Goal: Transaction & Acquisition: Book appointment/travel/reservation

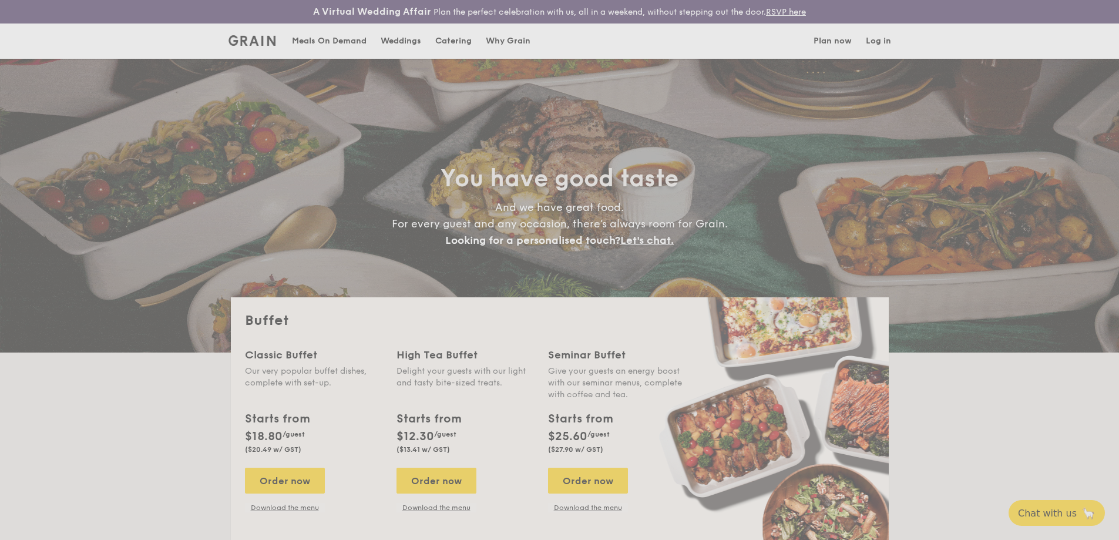
select select
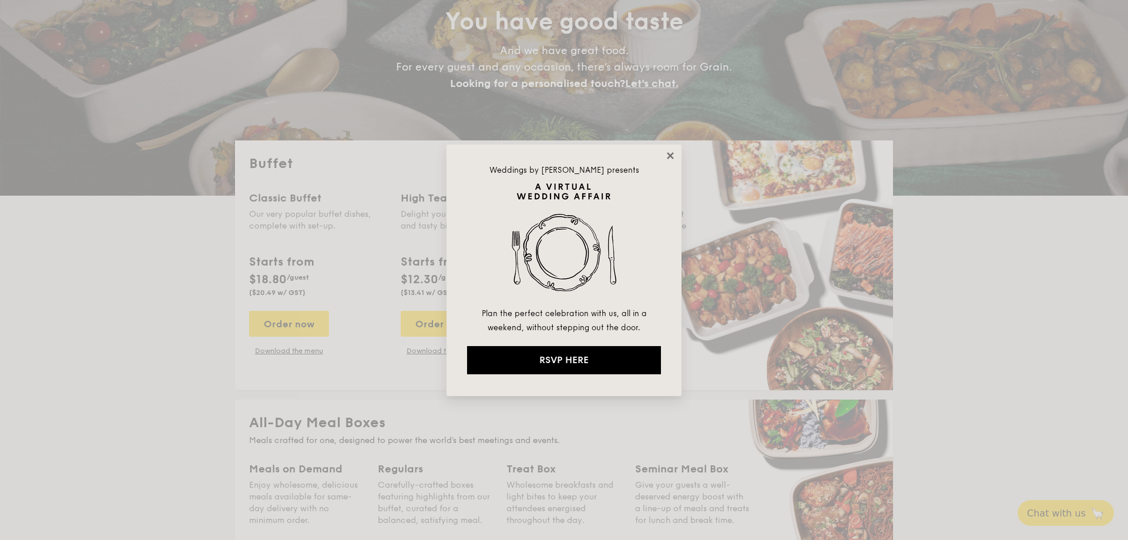
click at [669, 153] on icon at bounding box center [670, 155] width 6 height 6
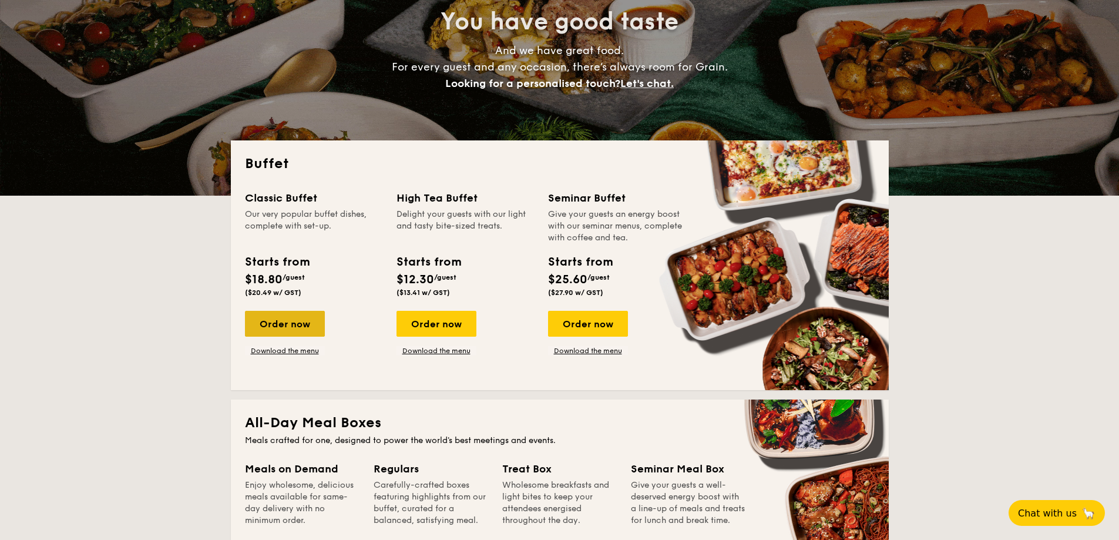
click at [307, 315] on div "Order now" at bounding box center [285, 324] width 80 height 26
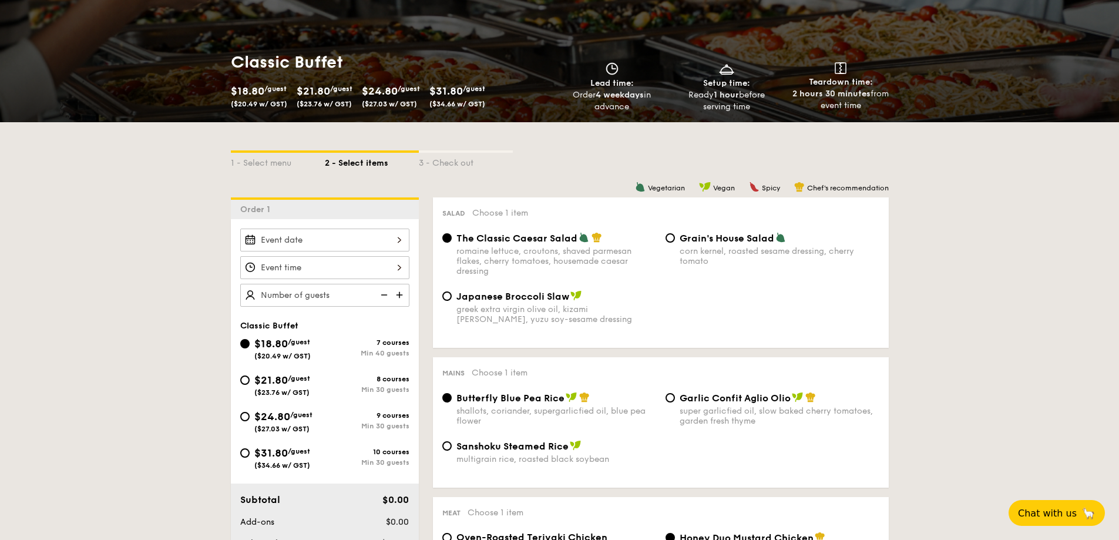
scroll to position [313, 0]
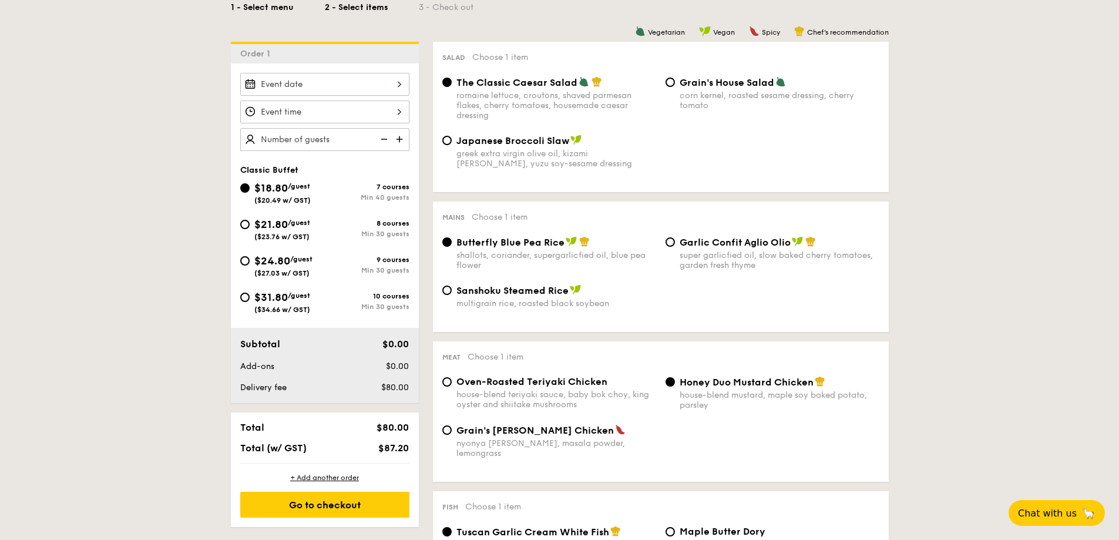
select select
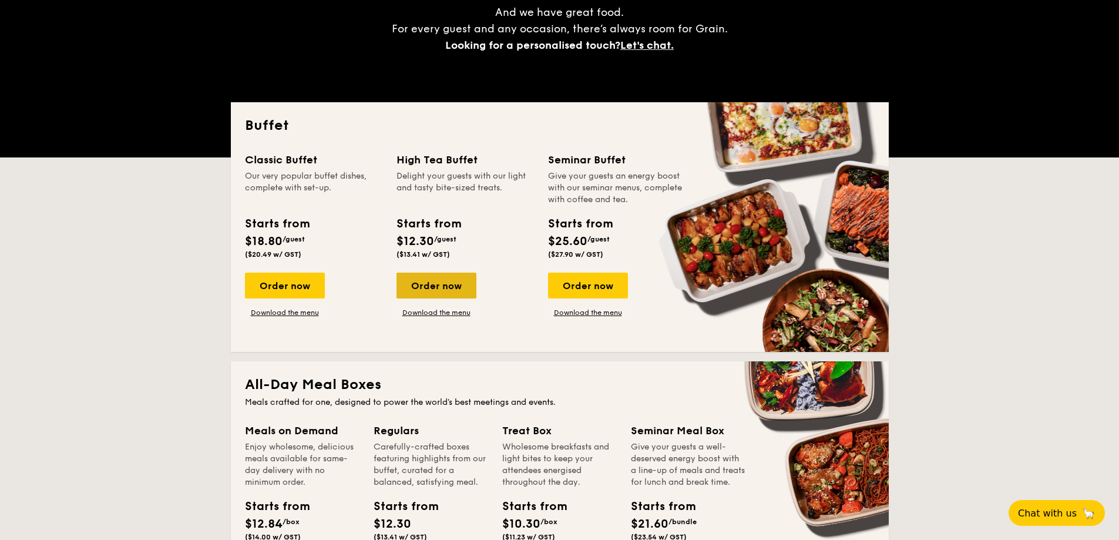
scroll to position [180, 0]
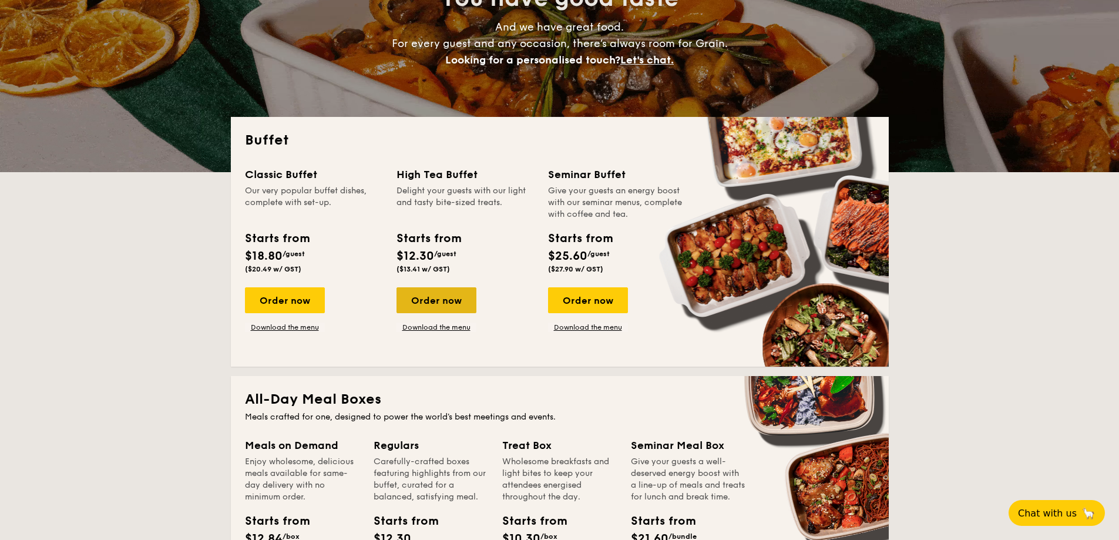
click at [439, 295] on div "Order now" at bounding box center [436, 300] width 80 height 26
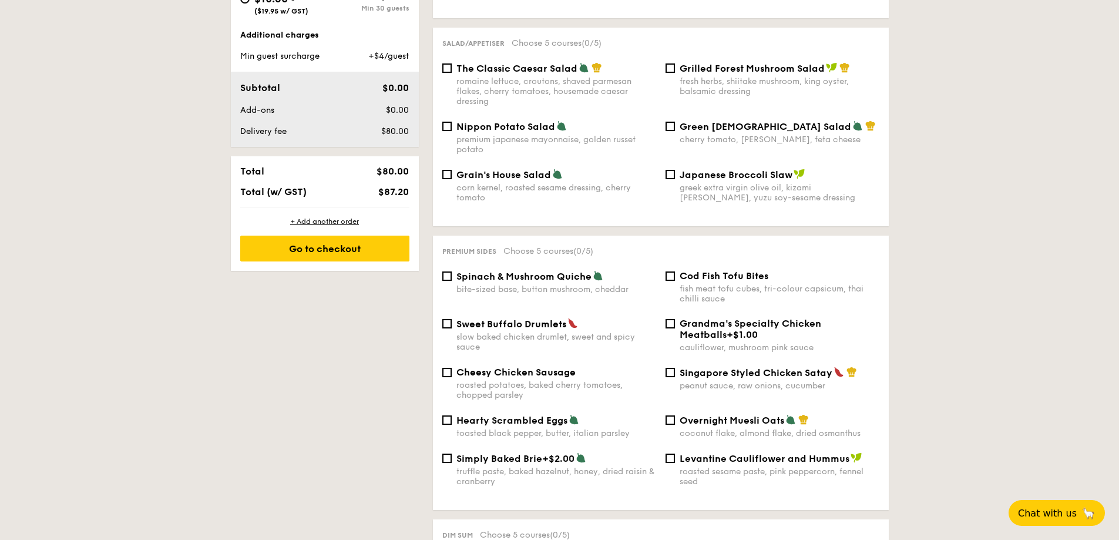
scroll to position [783, 0]
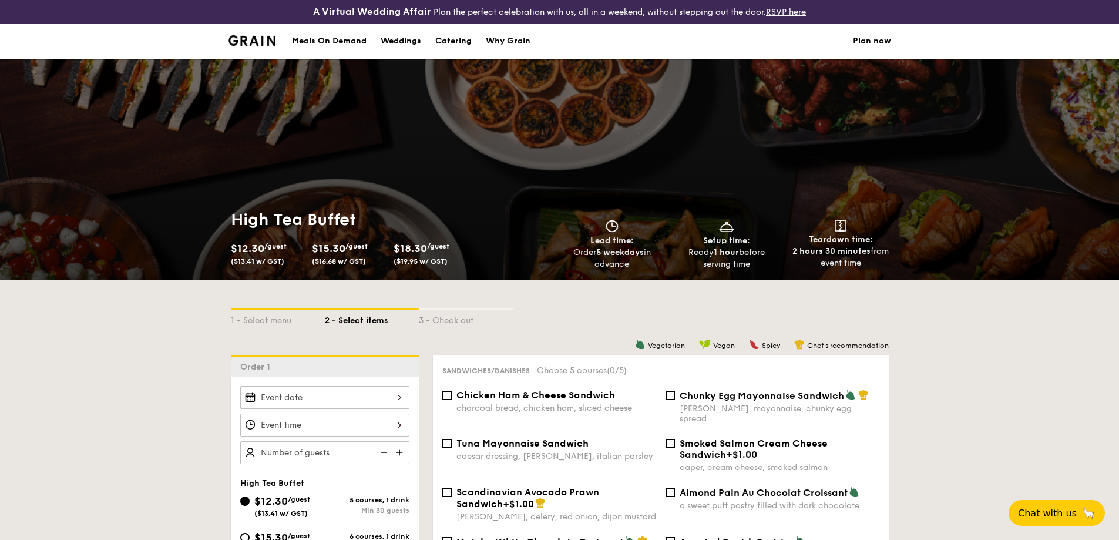
click at [274, 41] on img at bounding box center [252, 40] width 48 height 11
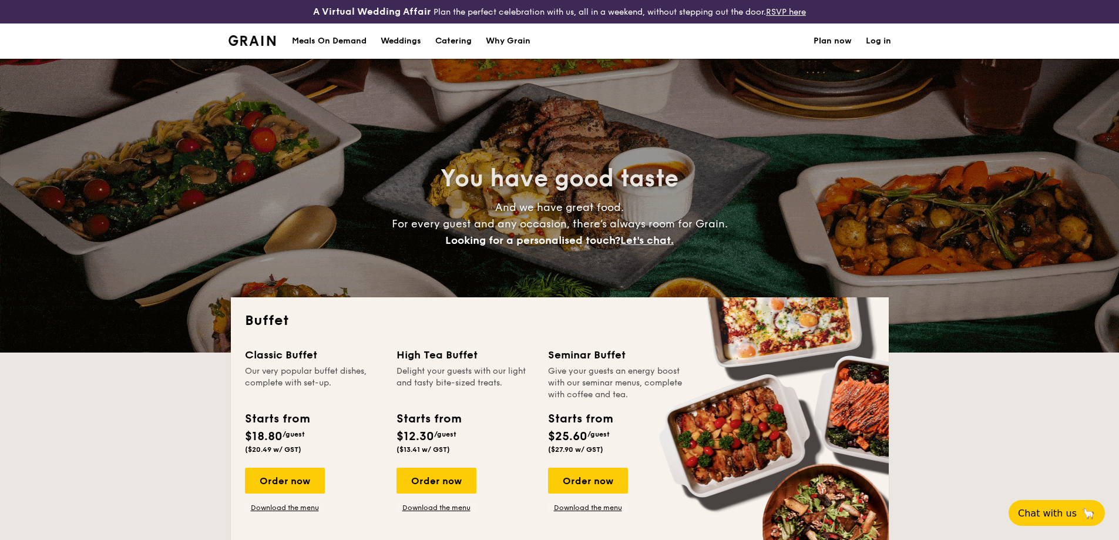
select select
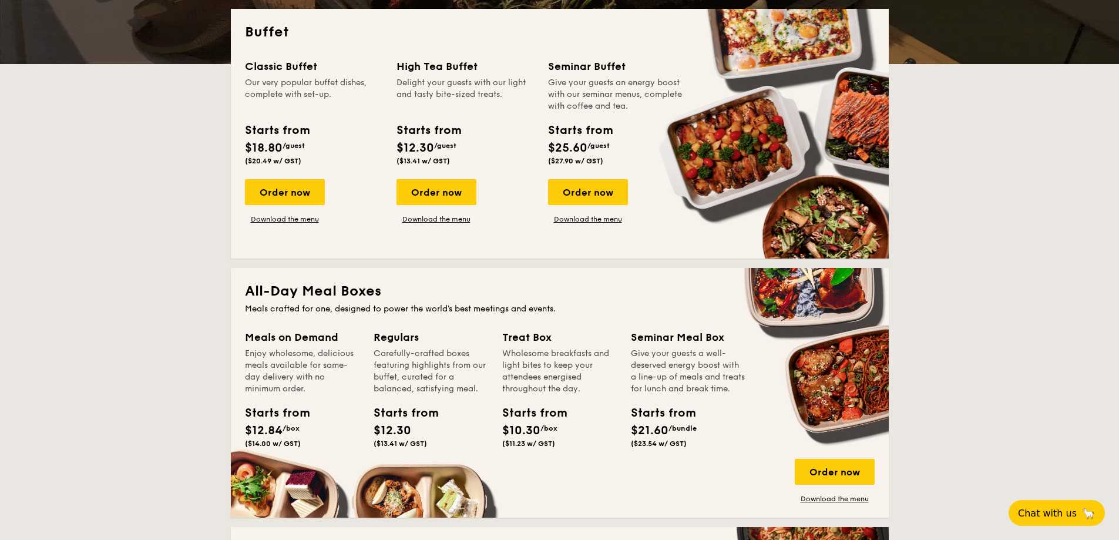
scroll to position [313, 0]
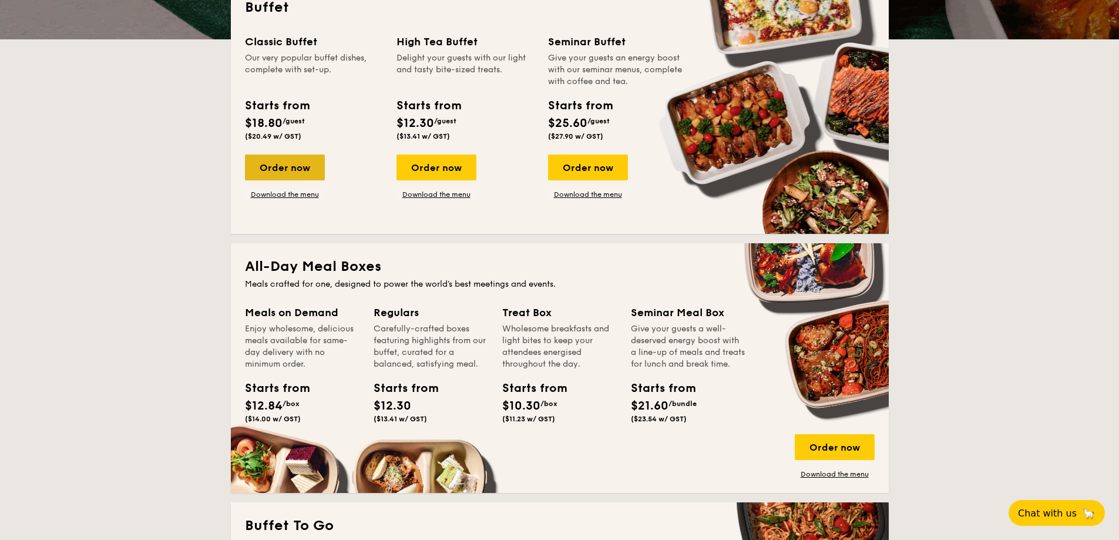
click at [279, 163] on div "Order now" at bounding box center [285, 167] width 80 height 26
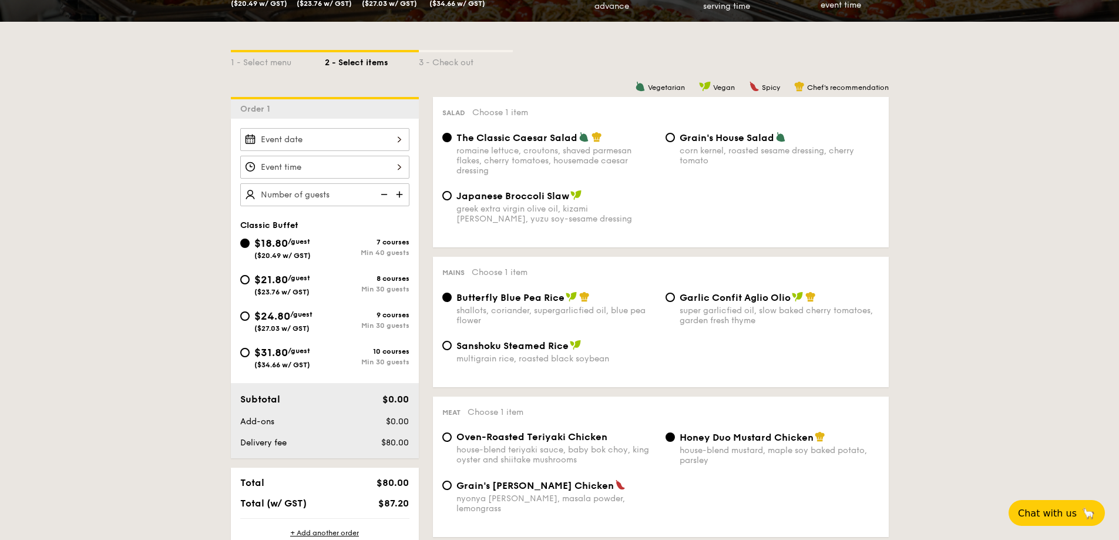
scroll to position [313, 0]
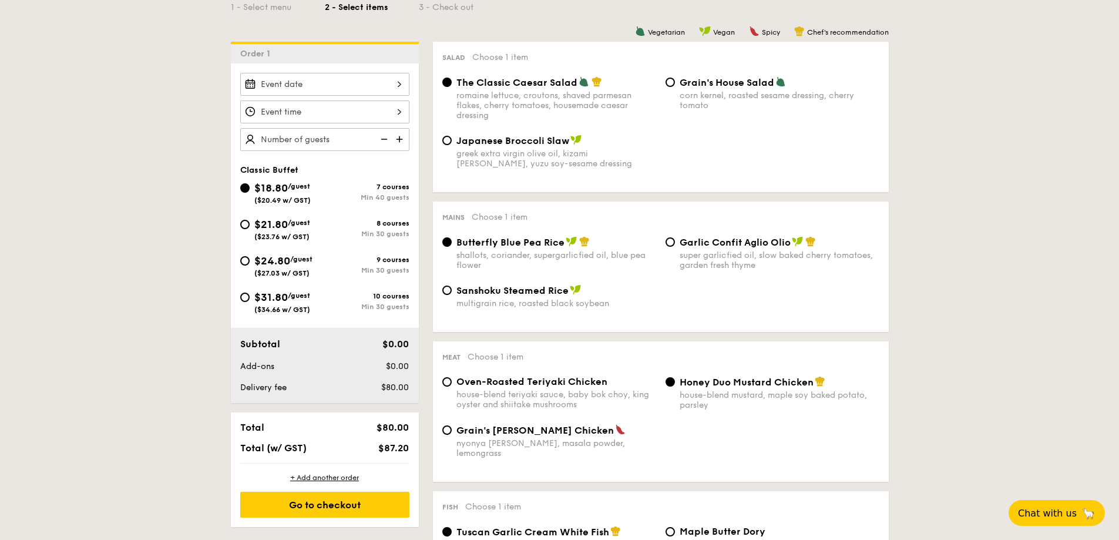
click at [286, 226] on span "$21.80" at bounding box center [270, 224] width 33 height 13
click at [250, 226] on input "$21.80 /guest ($23.76 w/ GST) 8 courses Min 30 guests" at bounding box center [244, 224] width 9 height 9
radio input "true"
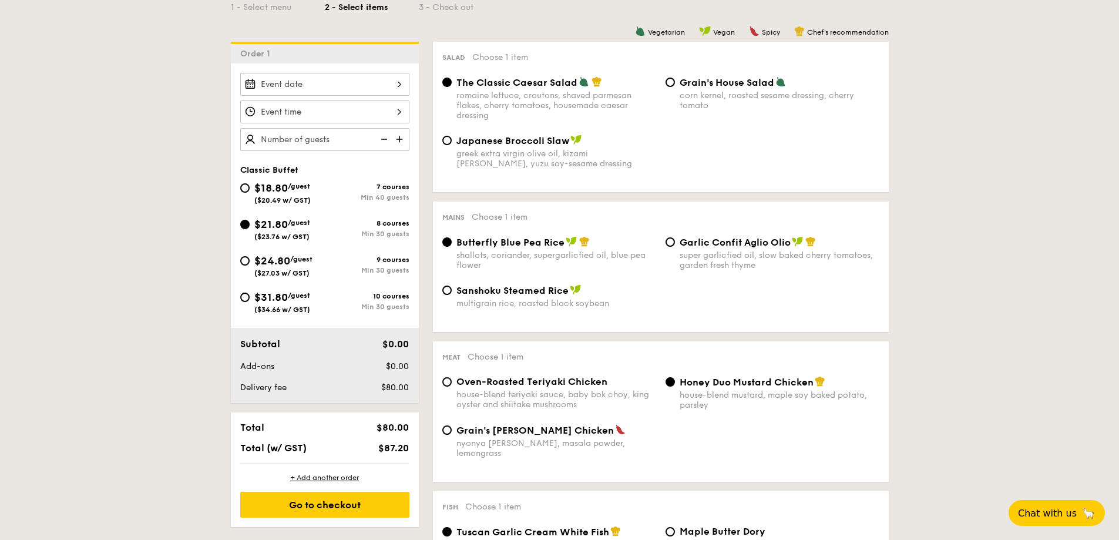
radio input "true"
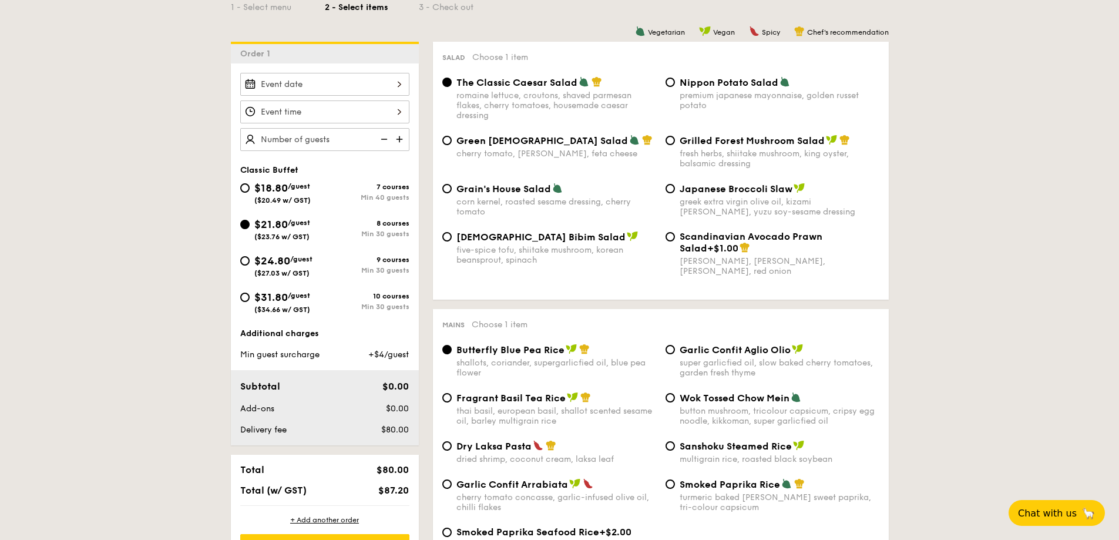
click at [268, 181] on div "$18.80 /guest ($20.49 w/ GST)" at bounding box center [282, 192] width 56 height 25
click at [250, 183] on input "$18.80 /guest ($20.49 w/ GST) 7 courses Min 40 guests" at bounding box center [244, 187] width 9 height 9
radio input "true"
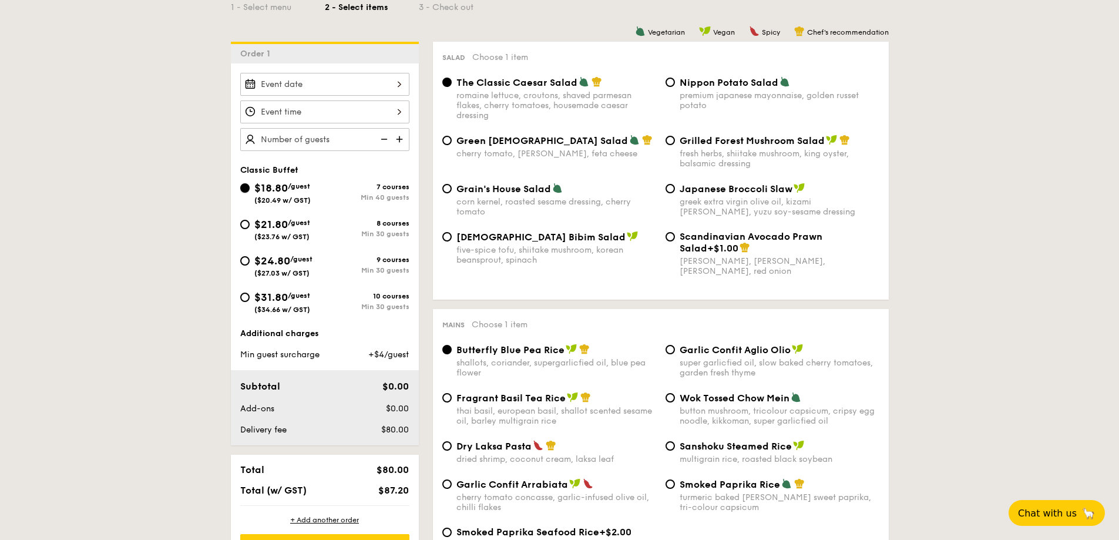
radio input "true"
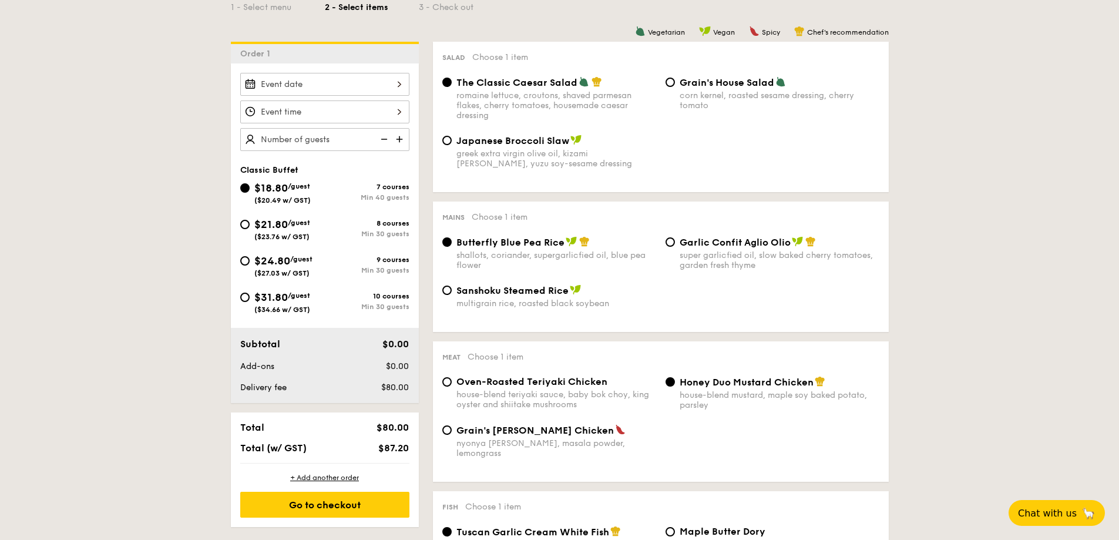
click at [315, 231] on div "$21.80 /guest ($23.76 w/ GST)" at bounding box center [282, 228] width 85 height 25
click at [250, 229] on input "$21.80 /guest ($23.76 w/ GST) 8 courses Min 30 guests" at bounding box center [244, 224] width 9 height 9
radio input "true"
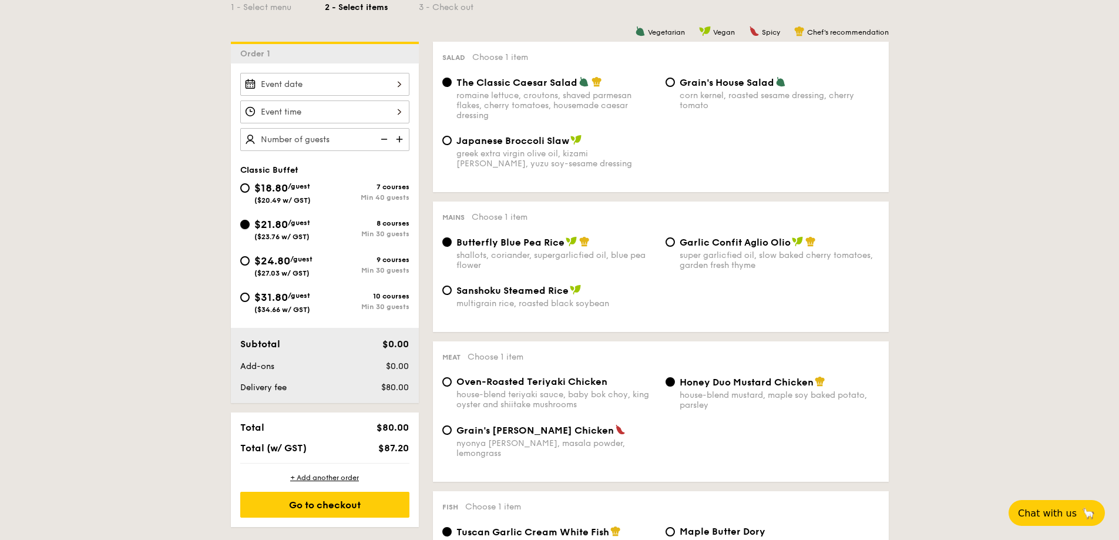
radio input "true"
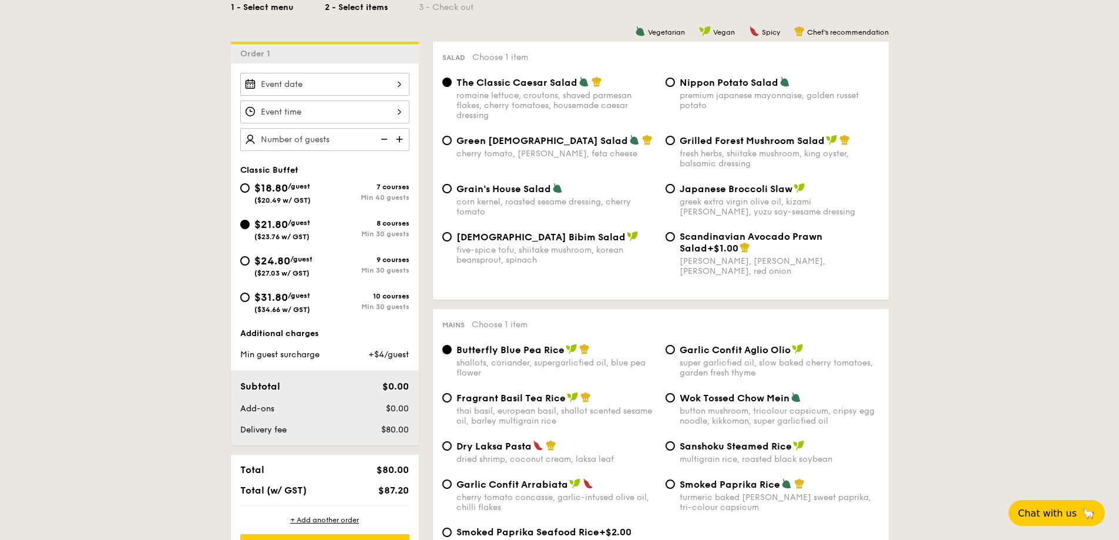
select select
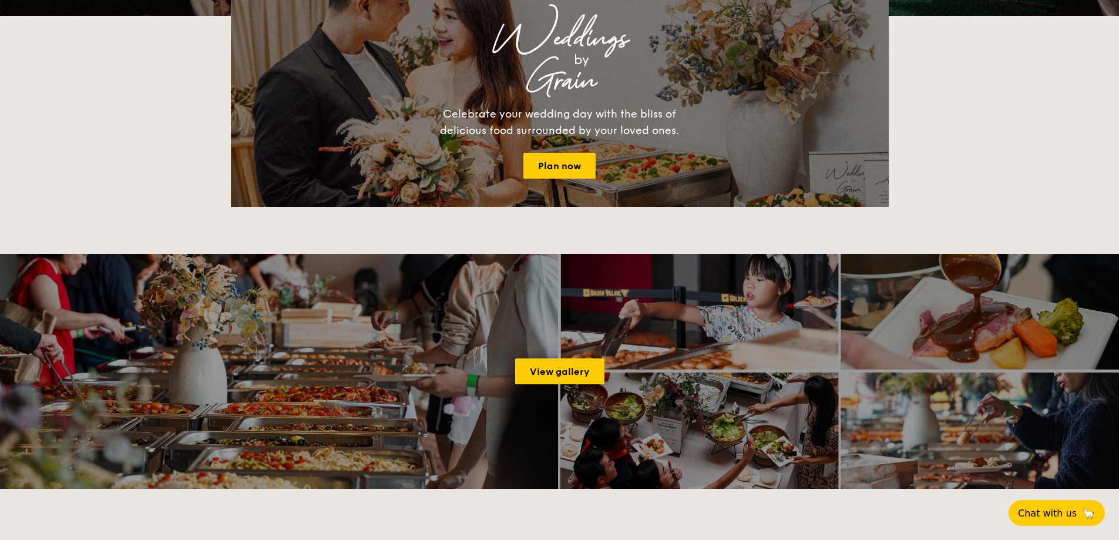
scroll to position [337, 0]
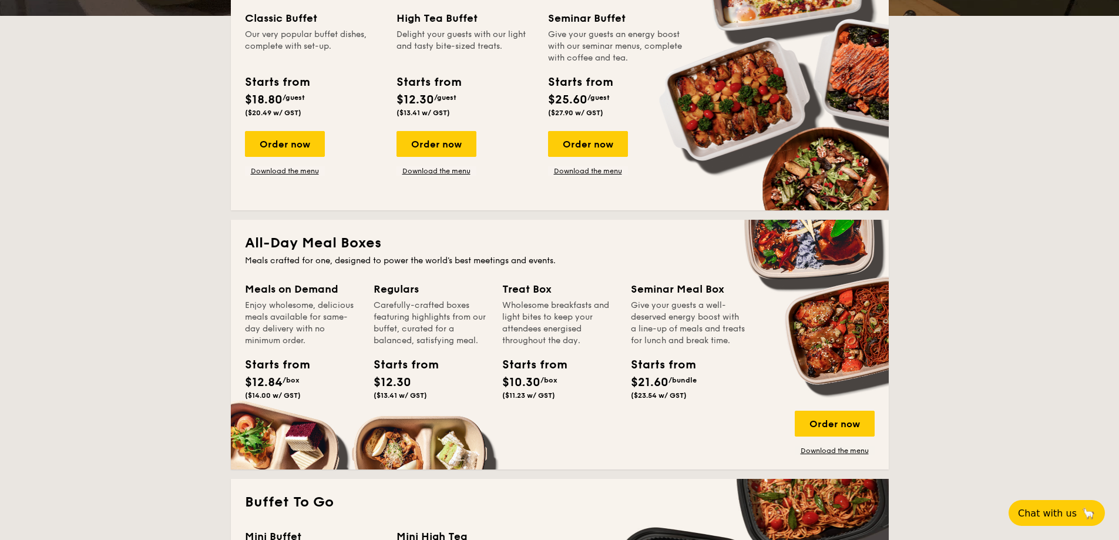
click at [303, 176] on div "Classic Buffet Our very popular buffet dishes, complete with set-up. Starts fro…" at bounding box center [560, 103] width 630 height 186
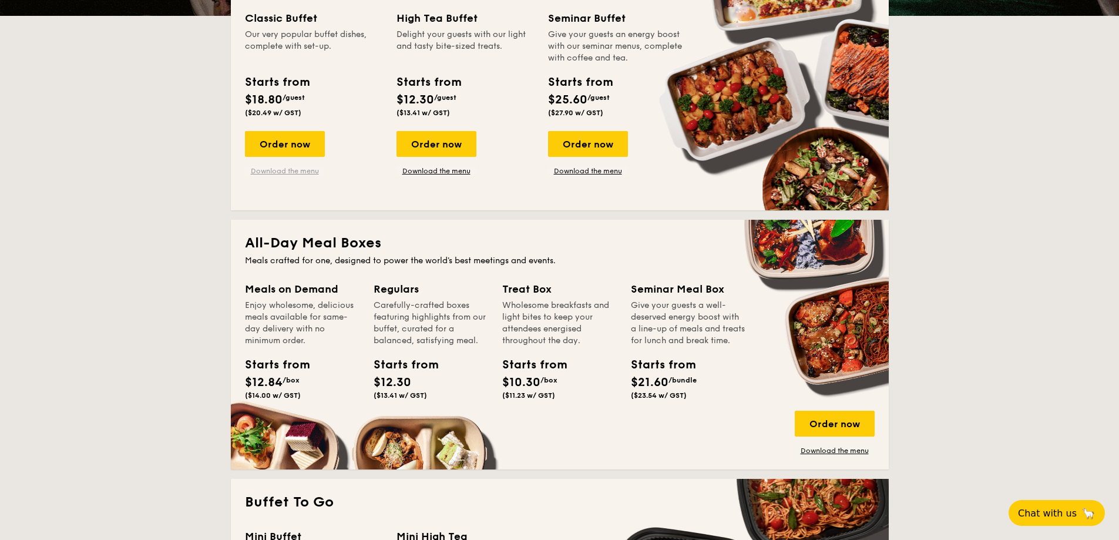
click at [305, 172] on link "Download the menu" at bounding box center [285, 170] width 80 height 9
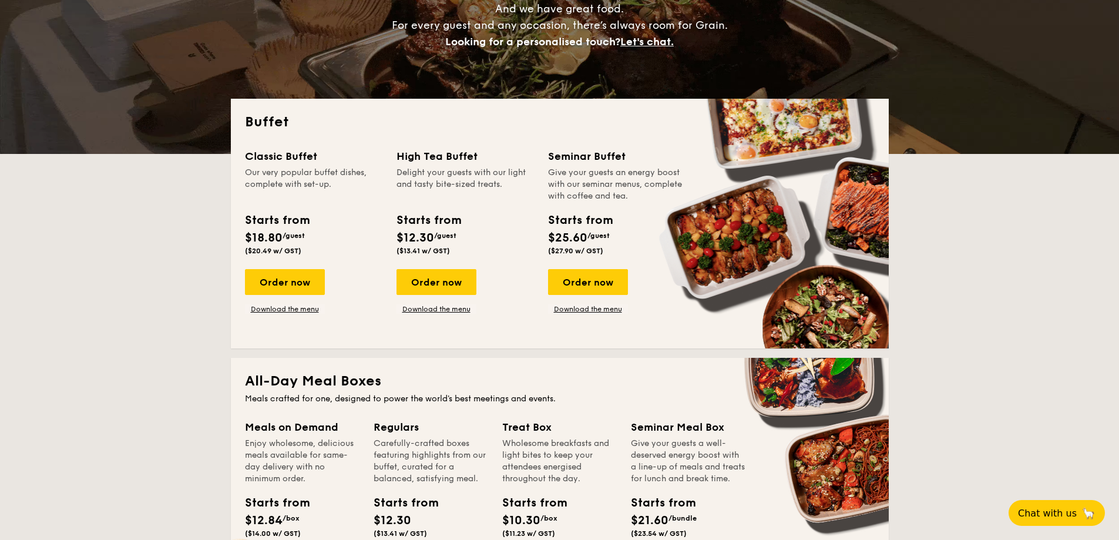
scroll to position [180, 0]
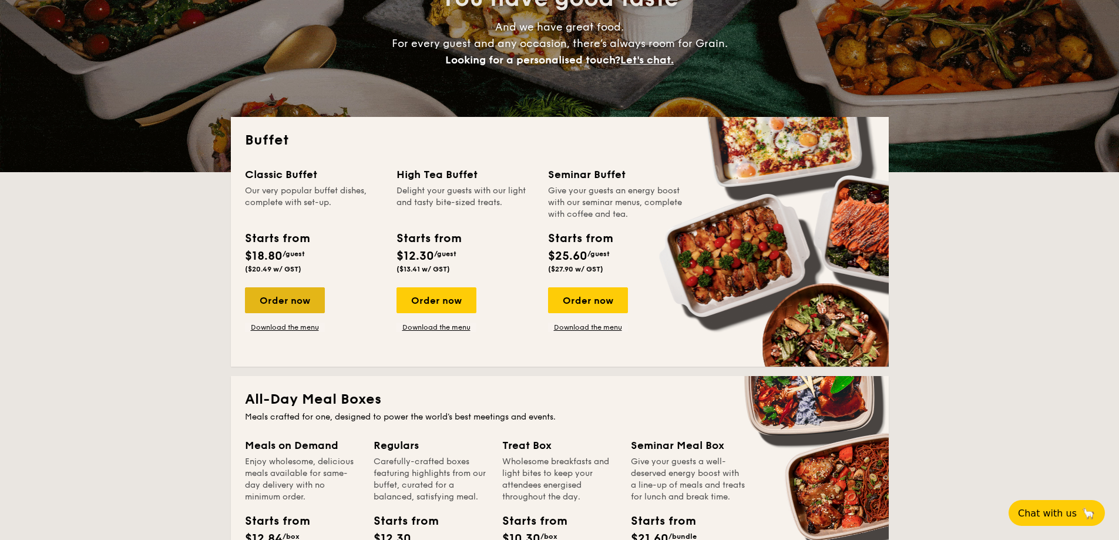
click at [302, 299] on div "Order now" at bounding box center [285, 300] width 80 height 26
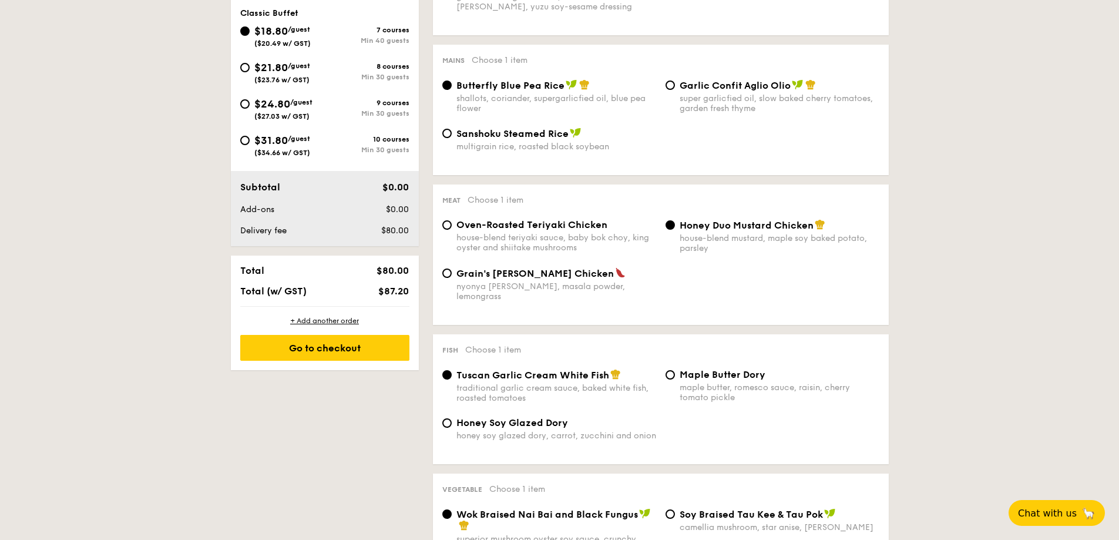
scroll to position [313, 0]
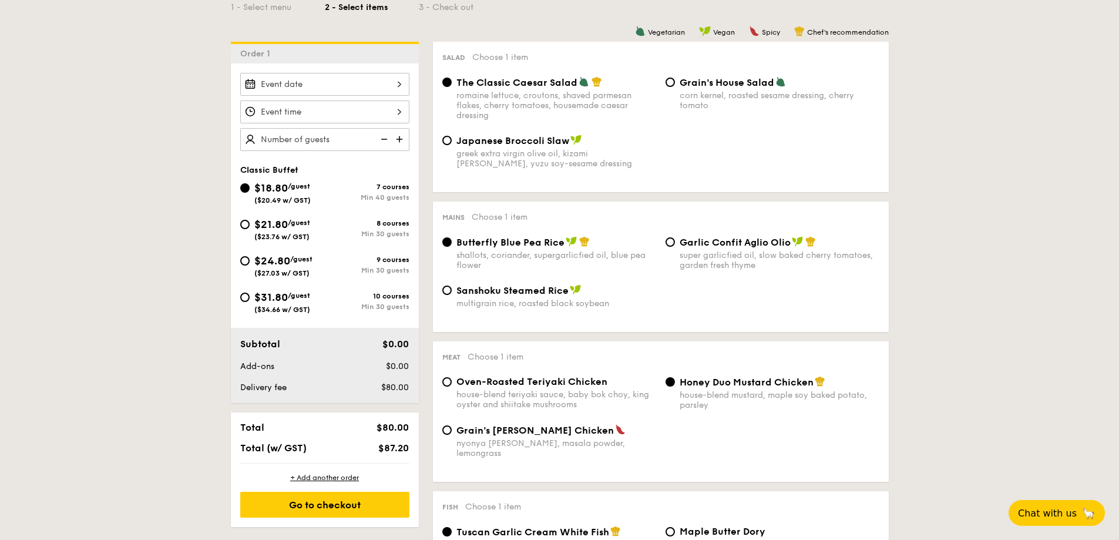
click at [347, 227] on div "8 courses" at bounding box center [367, 223] width 85 height 8
click at [250, 227] on input "$21.80 /guest ($23.76 w/ GST) 8 courses Min 30 guests" at bounding box center [244, 224] width 9 height 9
radio input "true"
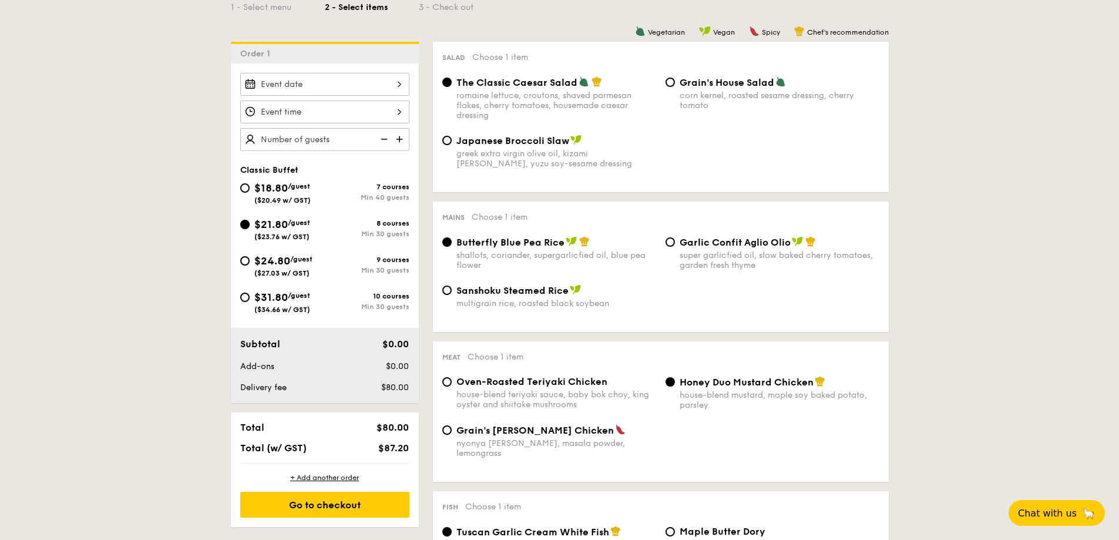
radio input "true"
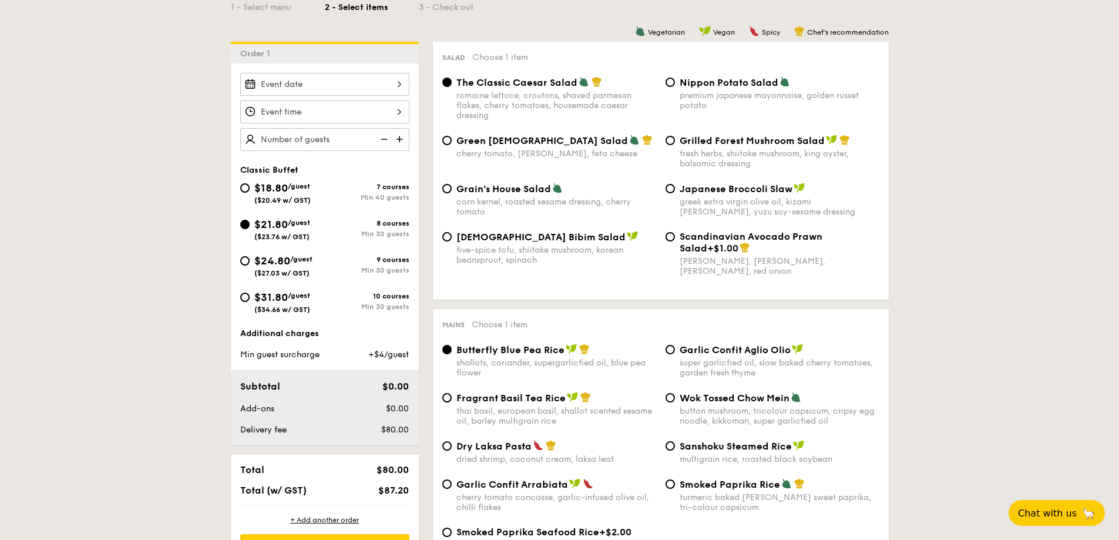
click at [314, 187] on div "$18.80 /guest ($20.49 w/ GST)" at bounding box center [282, 192] width 85 height 25
click at [250, 187] on input "$18.80 /guest ($20.49 w/ GST) 7 courses Min 40 guests" at bounding box center [244, 187] width 9 height 9
radio input "true"
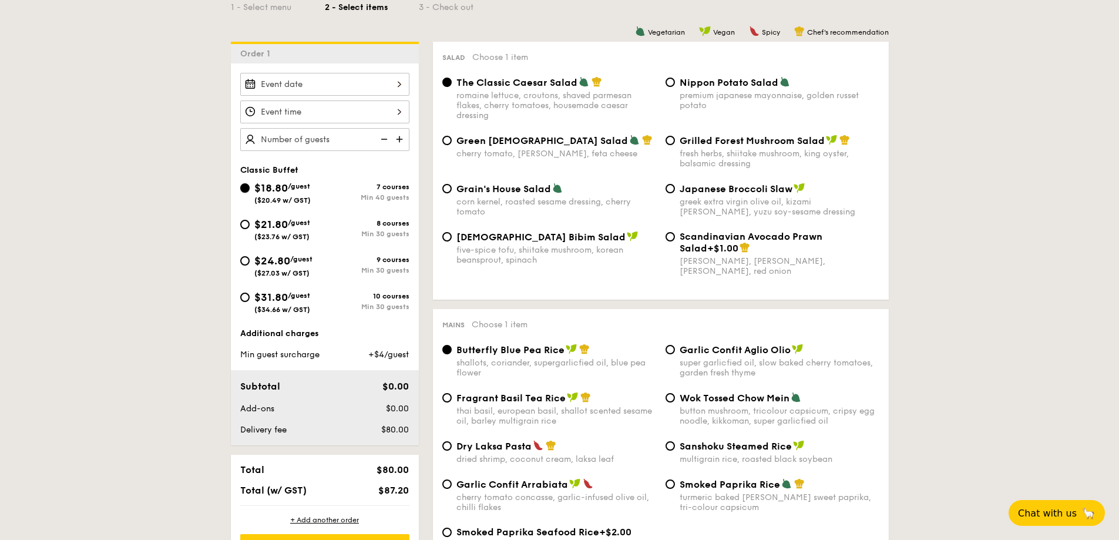
radio input "true"
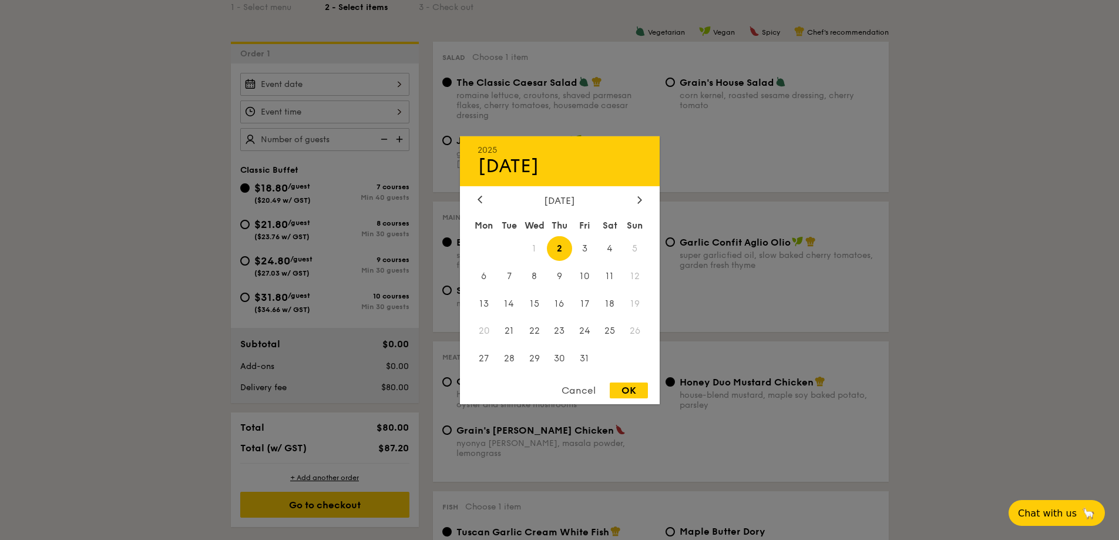
click at [339, 83] on div "2025 Oct 02 October 2025 Mon Tue Wed Thu Fri Sat Sun 1 2 3 4 5 6 7 8 9 10 11 12…" at bounding box center [324, 84] width 169 height 23
click at [608, 271] on span "11" at bounding box center [609, 275] width 25 height 25
click at [629, 393] on div "OK" at bounding box center [629, 390] width 38 height 16
type input "Oct 11, 2025"
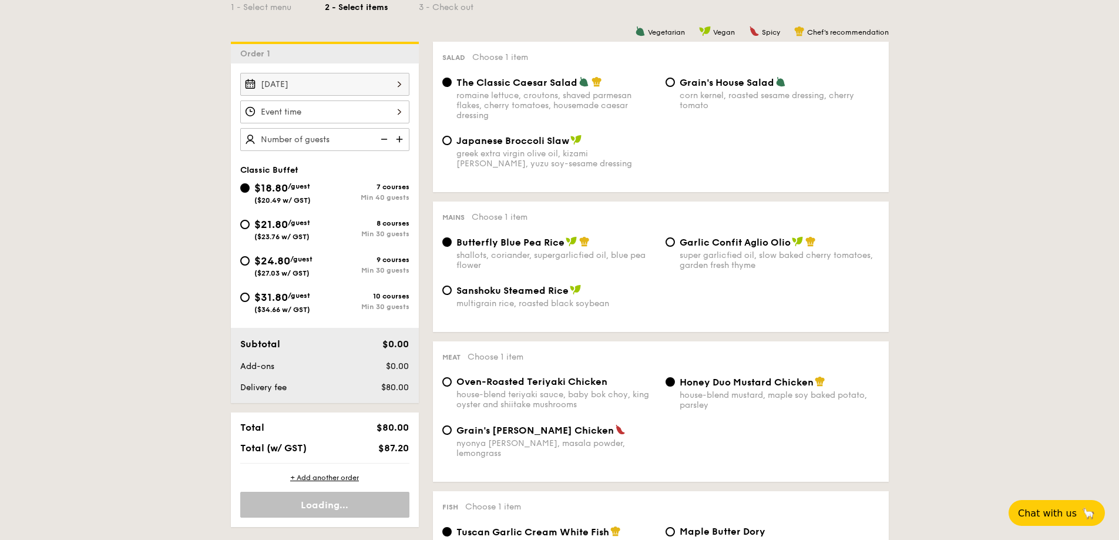
click at [319, 106] on div at bounding box center [324, 111] width 169 height 23
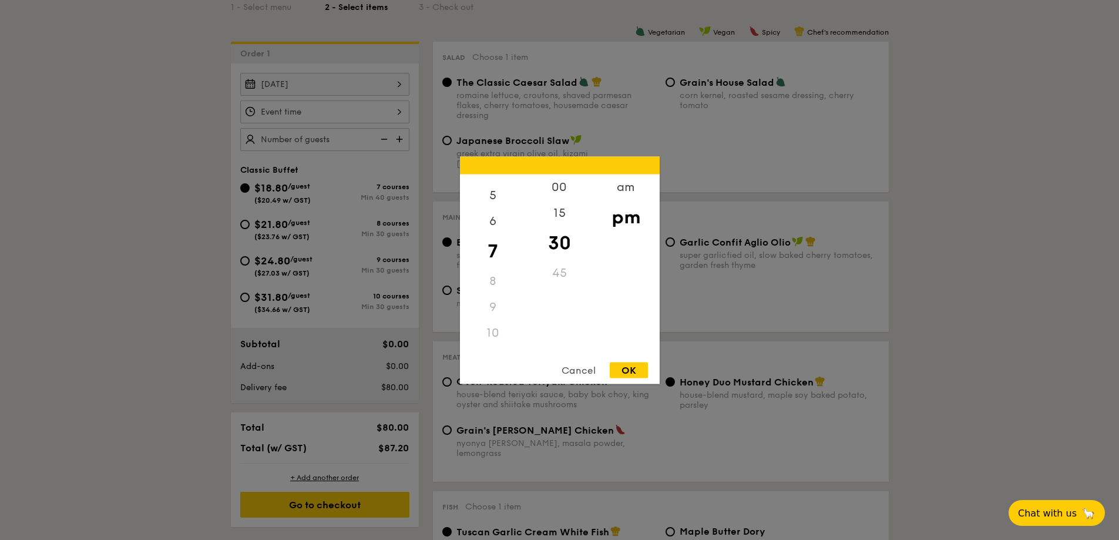
scroll to position [139, 0]
click at [497, 338] on div "11" at bounding box center [493, 340] width 66 height 26
click at [625, 181] on div "am" at bounding box center [626, 191] width 66 height 34
click at [498, 336] on div "11" at bounding box center [493, 336] width 66 height 34
drag, startPoint x: 561, startPoint y: 226, endPoint x: 560, endPoint y: 193, distance: 33.5
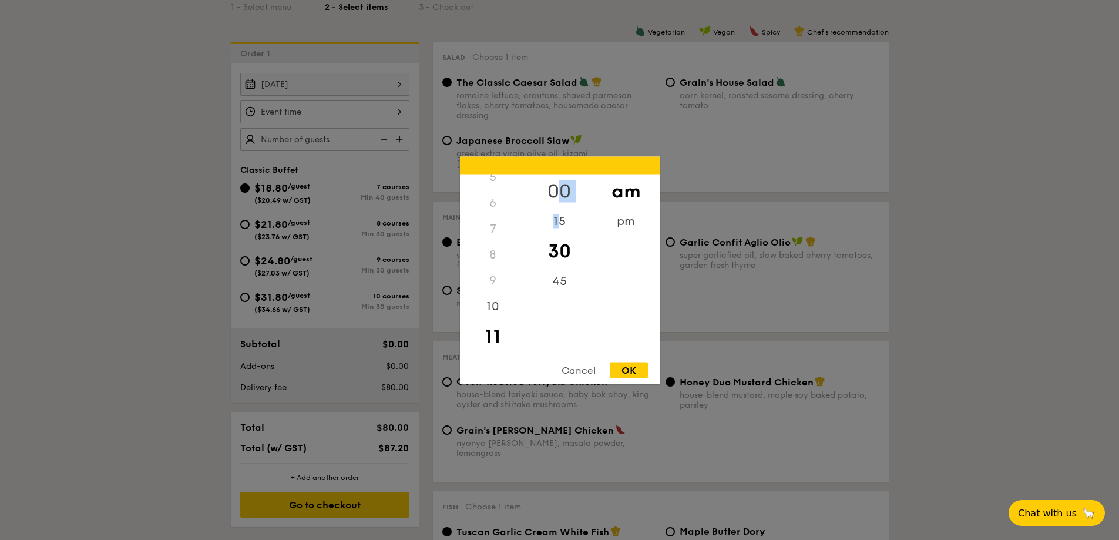
click at [561, 193] on div "00 15 30 45" at bounding box center [559, 263] width 66 height 179
click at [560, 191] on div "00" at bounding box center [559, 191] width 66 height 34
click at [634, 374] on div "OK" at bounding box center [629, 370] width 38 height 16
type input "11:00AM"
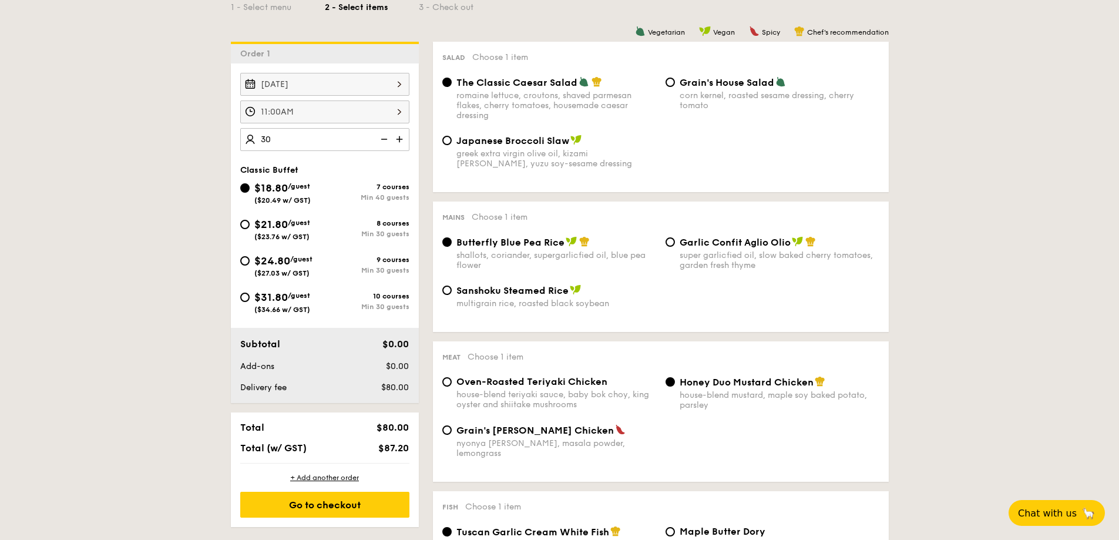
type input "40 guests"
click at [385, 140] on img at bounding box center [383, 139] width 18 height 22
click at [295, 227] on div "$21.80 /guest ($23.76 w/ GST)" at bounding box center [282, 228] width 56 height 25
click at [250, 227] on input "$21.80 /guest ($23.76 w/ GST) 8 courses Min 30 guests" at bounding box center [244, 224] width 9 height 9
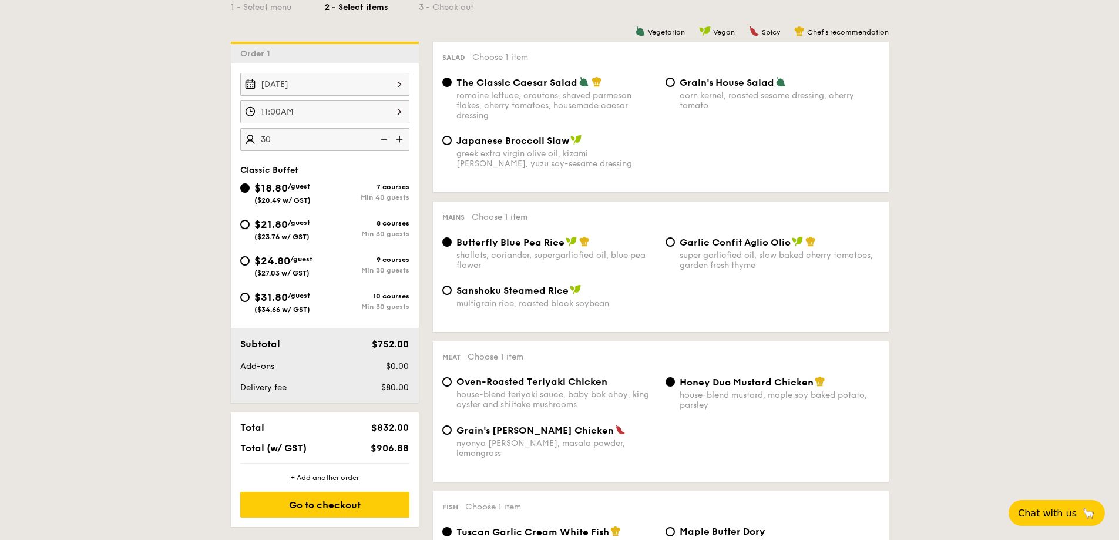
radio input "true"
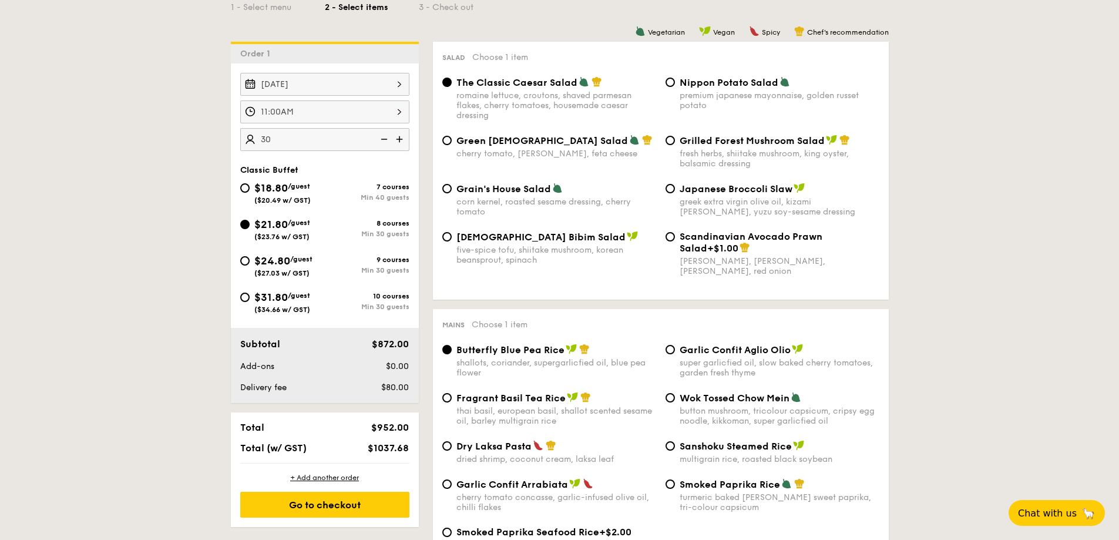
click at [382, 139] on img at bounding box center [383, 139] width 18 height 22
click at [383, 138] on img at bounding box center [383, 139] width 18 height 22
type input "30 guests"
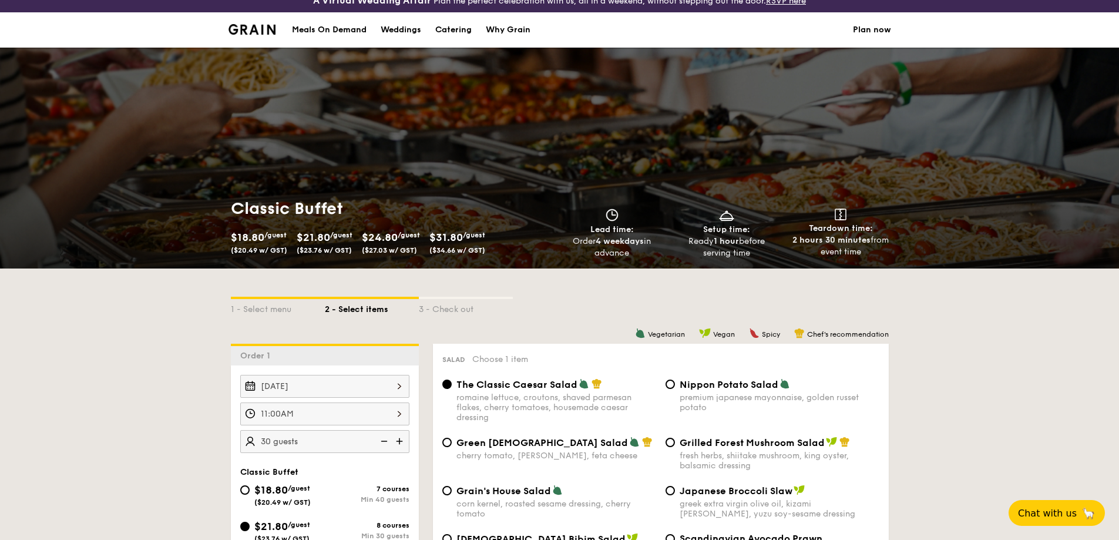
scroll to position [0, 0]
